Goal: Task Accomplishment & Management: Manage account settings

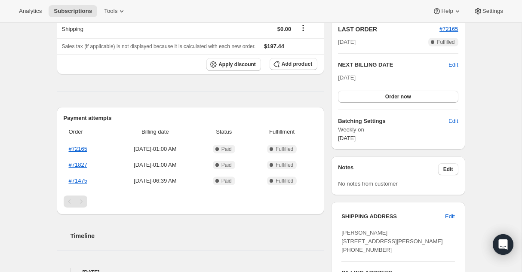
scroll to position [193, 0]
click at [75, 149] on link "#72165" at bounding box center [78, 148] width 18 height 6
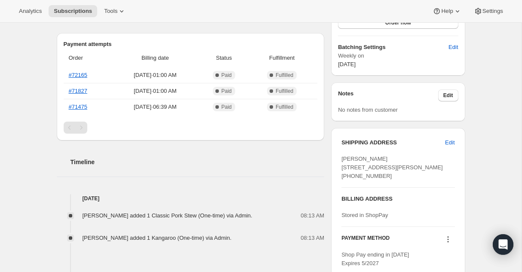
scroll to position [248, 0]
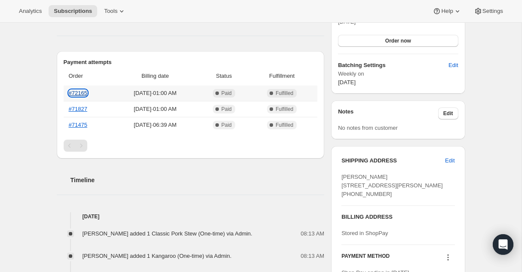
click at [82, 93] on link "#72165" at bounding box center [78, 93] width 18 height 6
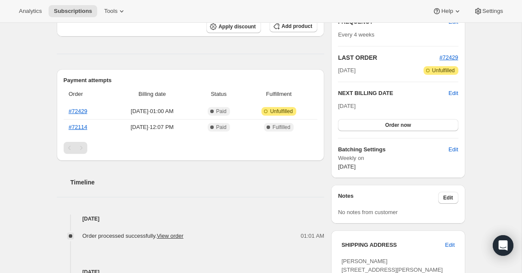
scroll to position [171, 0]
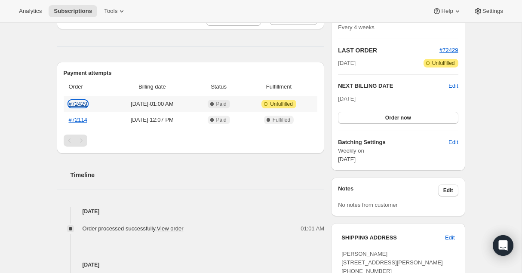
click at [79, 104] on link "#72429" at bounding box center [78, 104] width 18 height 6
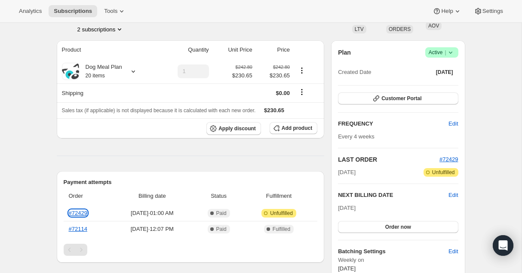
scroll to position [0, 0]
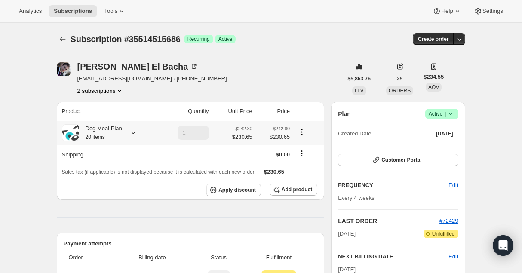
click at [139, 134] on div "Dog Meal Plan 20 items" at bounding box center [108, 132] width 93 height 17
click at [132, 131] on icon at bounding box center [133, 133] width 9 height 9
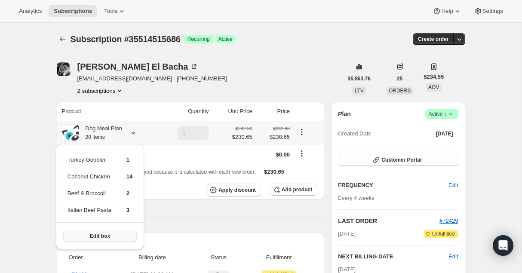
click at [97, 238] on span "Edit box" at bounding box center [100, 236] width 20 height 7
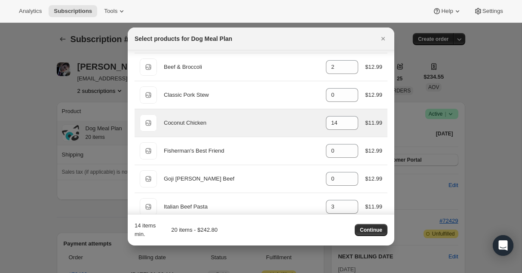
scroll to position [44, 0]
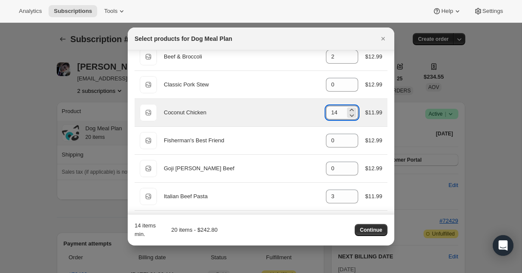
click at [339, 113] on input "14" at bounding box center [335, 113] width 19 height 14
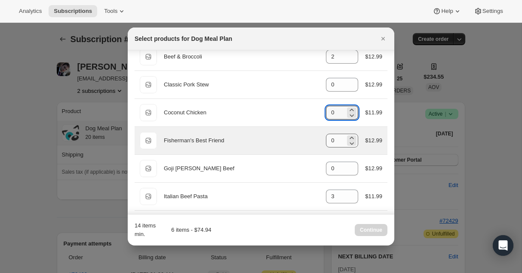
scroll to position [89, 0]
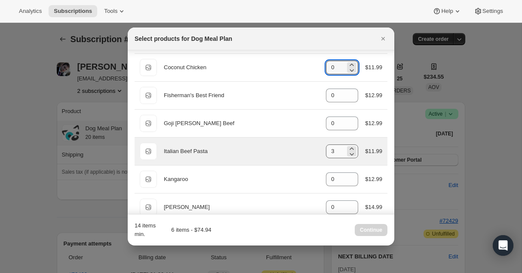
type input "0"
click at [338, 154] on input "3" at bounding box center [335, 152] width 19 height 14
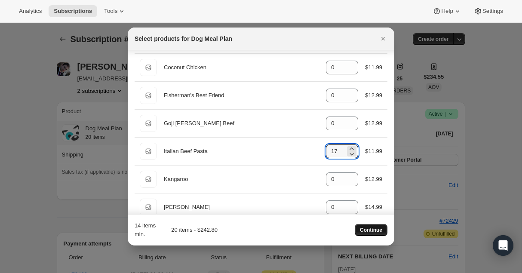
type input "17"
click at [367, 232] on span "Continue" at bounding box center [371, 230] width 22 height 7
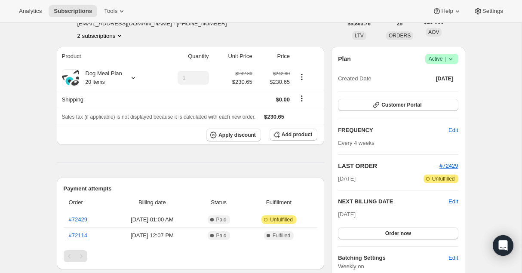
scroll to position [0, 0]
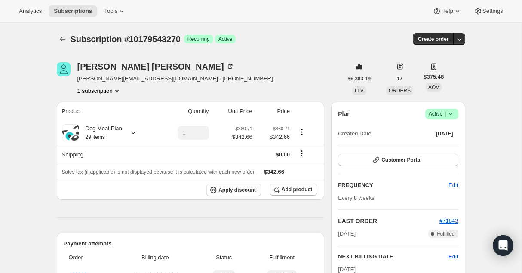
click at [281, 40] on div "Subscription #10179543270 Success Recurring Success Active" at bounding box center [195, 39] width 249 height 12
click at [94, 80] on span "hinal.panchal47@gmail.com · +14374220895" at bounding box center [175, 78] width 196 height 9
click at [90, 70] on div "Hinal Panchal" at bounding box center [155, 66] width 157 height 9
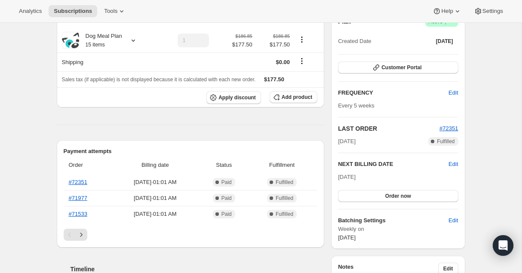
scroll to position [100, 0]
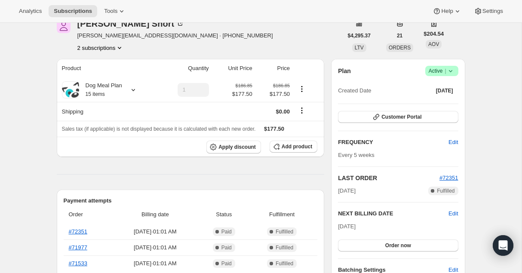
scroll to position [55, 0]
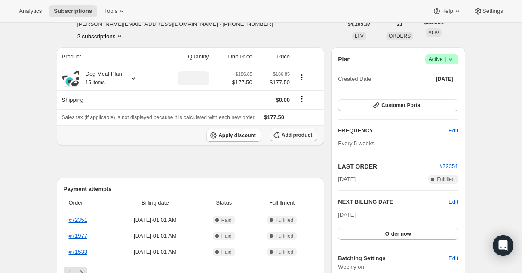
click at [291, 134] on span "Add product" at bounding box center [297, 135] width 31 height 7
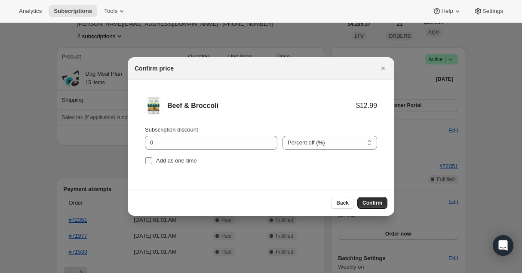
click at [148, 159] on input "Add as one-time" at bounding box center [148, 160] width 7 height 7
checkbox input "true"
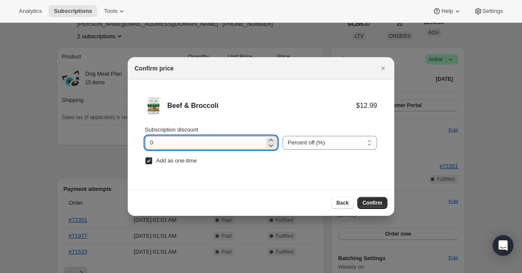
click at [149, 142] on input "0" at bounding box center [205, 143] width 120 height 14
type input "100"
click at [374, 200] on span "Confirm" at bounding box center [373, 203] width 20 height 7
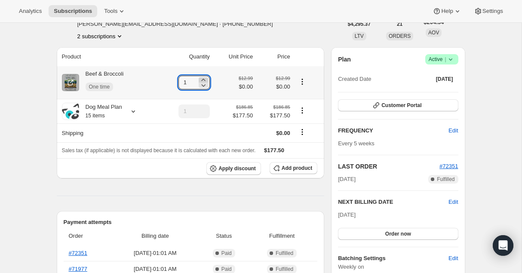
click at [204, 79] on icon at bounding box center [203, 80] width 9 height 9
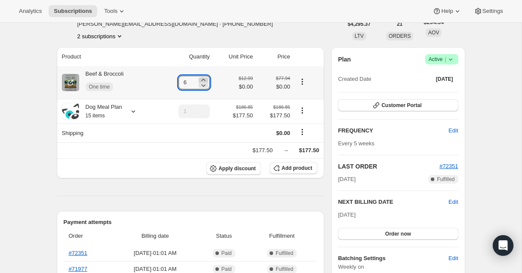
click at [204, 79] on icon at bounding box center [203, 80] width 9 height 9
type input "7"
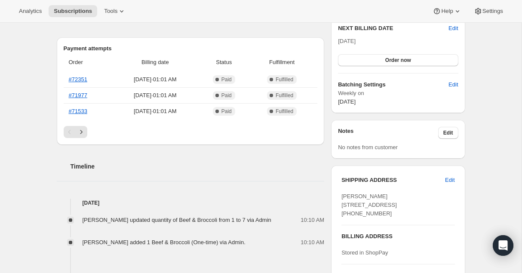
scroll to position [263, 0]
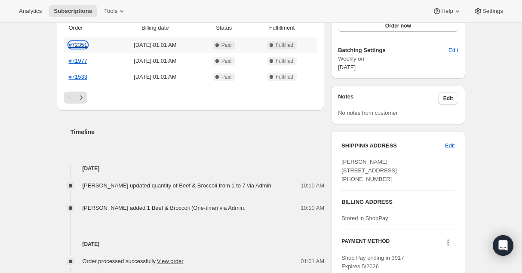
click at [83, 43] on link "#72351" at bounding box center [78, 45] width 18 height 6
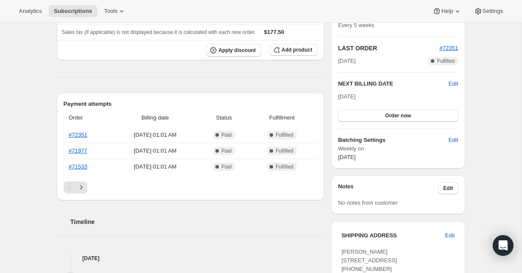
scroll to position [0, 0]
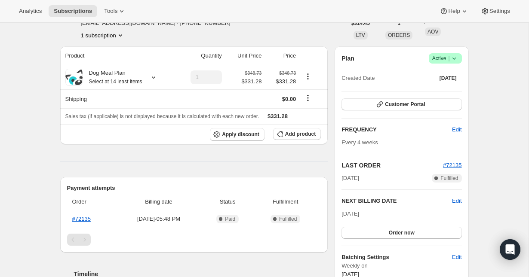
scroll to position [33, 0]
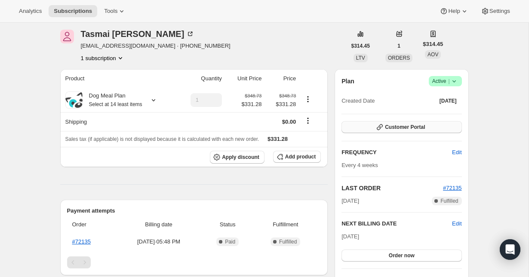
click at [400, 130] on span "Customer Portal" at bounding box center [405, 127] width 40 height 7
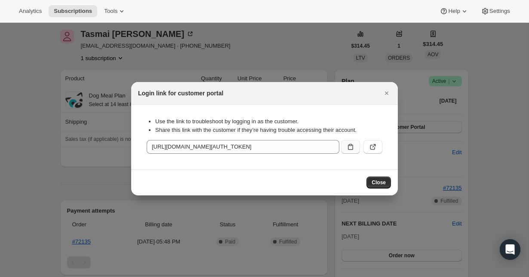
click at [355, 149] on button ":rc0:" at bounding box center [350, 147] width 19 height 14
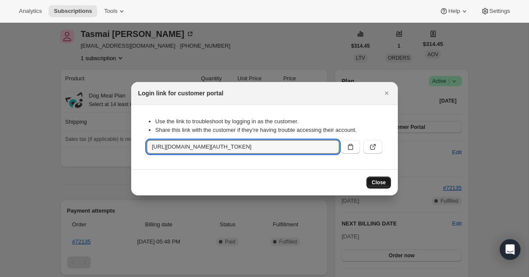
click at [383, 180] on span "Close" at bounding box center [379, 182] width 14 height 7
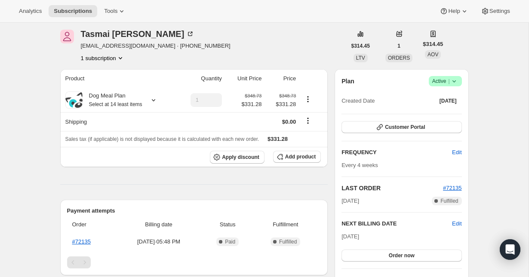
click at [455, 76] on span "Success Active |" at bounding box center [445, 81] width 33 height 10
click at [434, 99] on span "Pause subscription" at bounding box center [442, 98] width 47 height 6
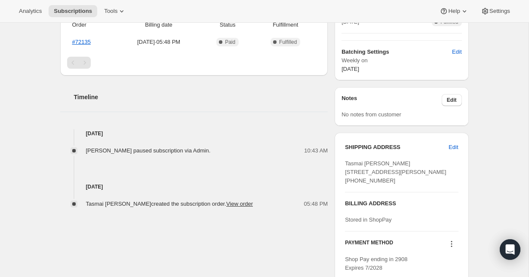
scroll to position [0, 0]
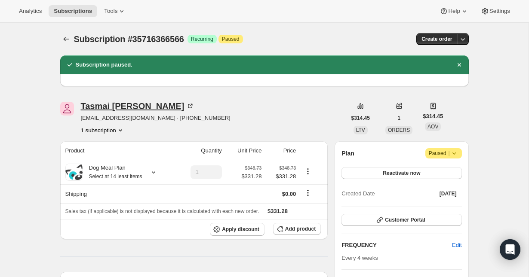
click at [113, 108] on div "Tasmai [PERSON_NAME]" at bounding box center [138, 106] width 114 height 9
